Goal: Task Accomplishment & Management: Use online tool/utility

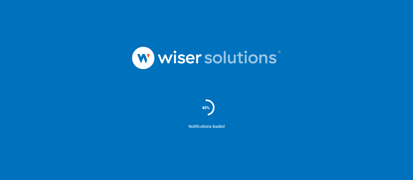
click at [98, 116] on div "45%" at bounding box center [206, 108] width 413 height 32
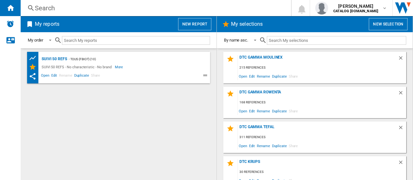
click at [114, 5] on div "Search" at bounding box center [154, 8] width 239 height 9
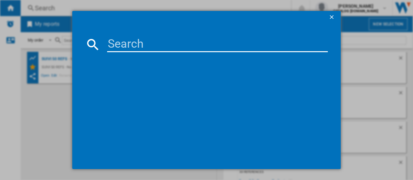
click at [126, 43] on input at bounding box center [217, 44] width 221 height 15
paste input "RR9695"
type input "RR9695"
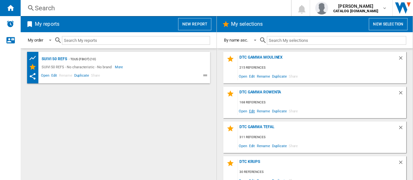
click at [252, 114] on span "Edit" at bounding box center [252, 111] width 8 height 9
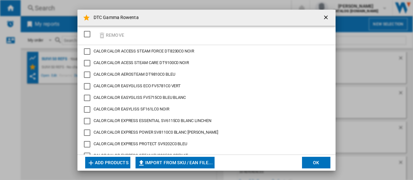
click at [114, 164] on button "Add products" at bounding box center [107, 163] width 45 height 12
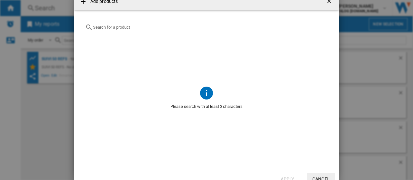
click at [161, 27] on input "text" at bounding box center [210, 27] width 235 height 5
paste input "RR9695"
type input "RR9695"
click at [324, 27] on ng-md-icon "Clear search" at bounding box center [324, 28] width 8 height 8
click at [330, 1] on ng-md-icon "getI18NText('BUTTONS.CLOSE_DIALOG')" at bounding box center [330, 2] width 8 height 8
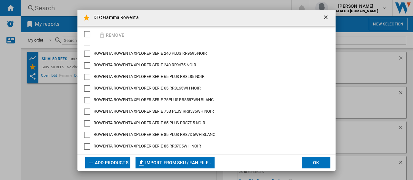
scroll to position [1847, 0]
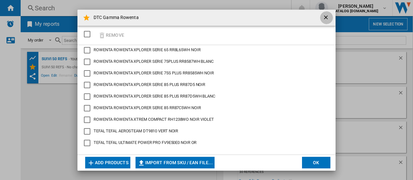
click at [329, 15] on ng-md-icon "getI18NText('BUTTONS.CLOSE_DIALOG')" at bounding box center [326, 18] width 8 height 8
